Goal: Find specific page/section: Find specific page/section

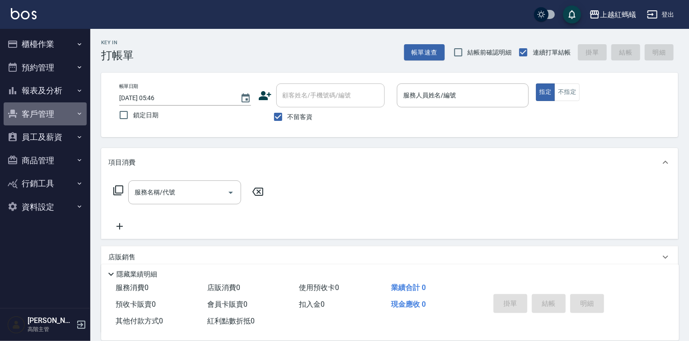
click at [45, 118] on button "客戶管理" at bounding box center [45, 114] width 83 height 23
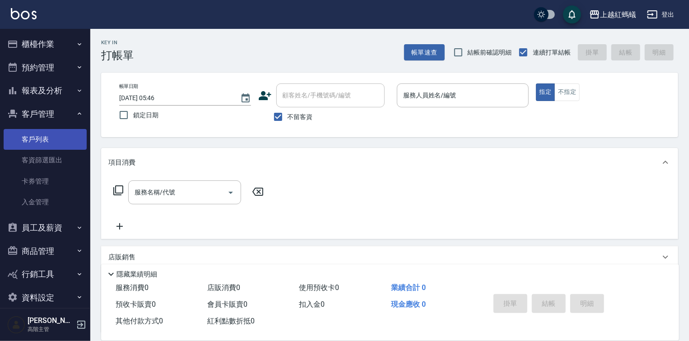
click at [47, 134] on link "客戶列表" at bounding box center [45, 139] width 83 height 21
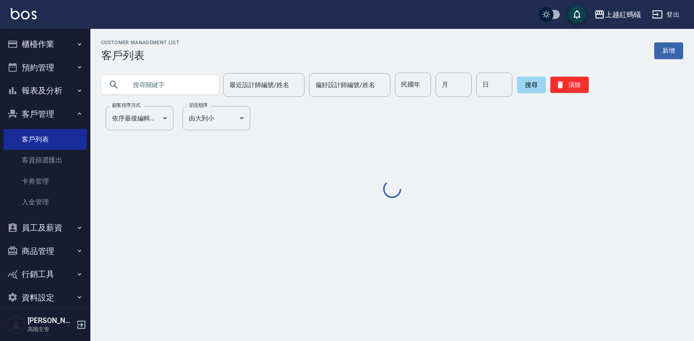
click at [161, 85] on input "text" at bounding box center [168, 85] width 85 height 24
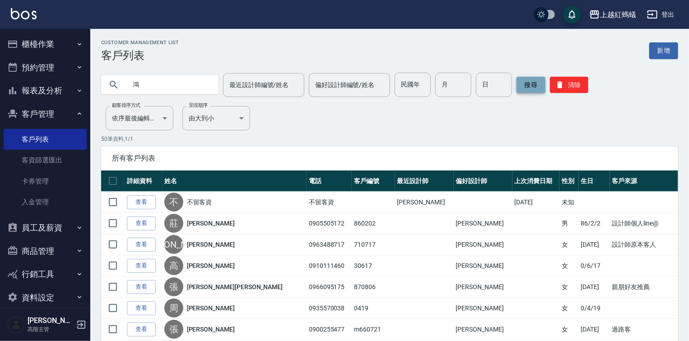
type input "鴻"
click at [535, 84] on button "搜尋" at bounding box center [531, 85] width 29 height 16
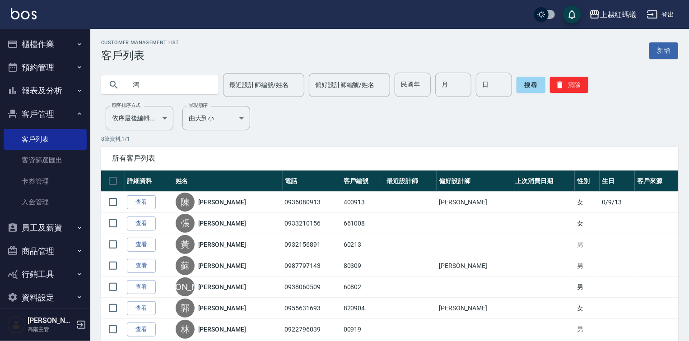
click at [145, 87] on input "鴻" at bounding box center [168, 85] width 85 height 24
click at [526, 81] on button "搜尋" at bounding box center [531, 85] width 29 height 16
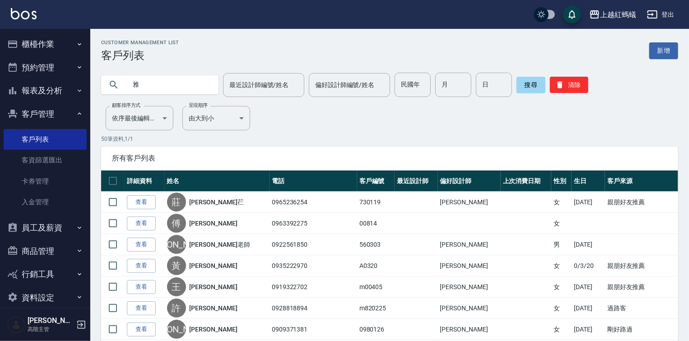
click at [164, 83] on input "雅" at bounding box center [168, 85] width 85 height 24
type input "[PERSON_NAME]"
click at [526, 84] on button "搜尋" at bounding box center [531, 85] width 29 height 16
